Goal: Navigation & Orientation: Find specific page/section

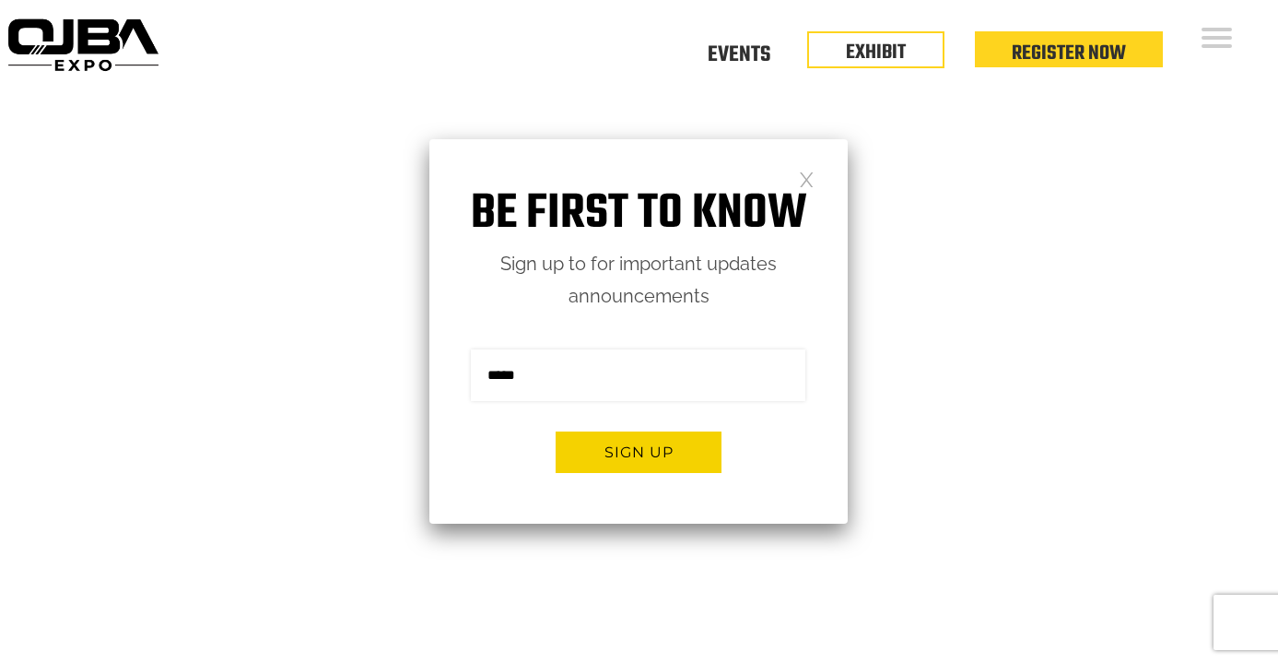
click at [795, 185] on h1 "Be first to know" at bounding box center [638, 214] width 418 height 58
click at [810, 180] on link at bounding box center [807, 178] width 16 height 16
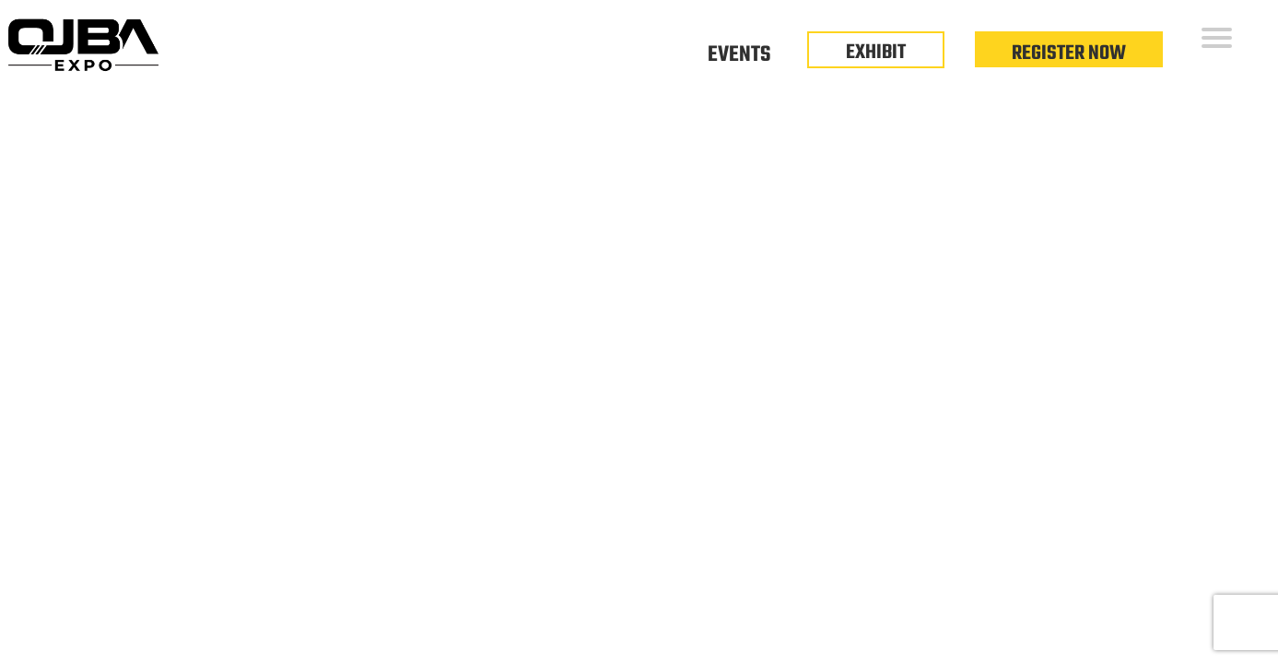
scroll to position [2, 0]
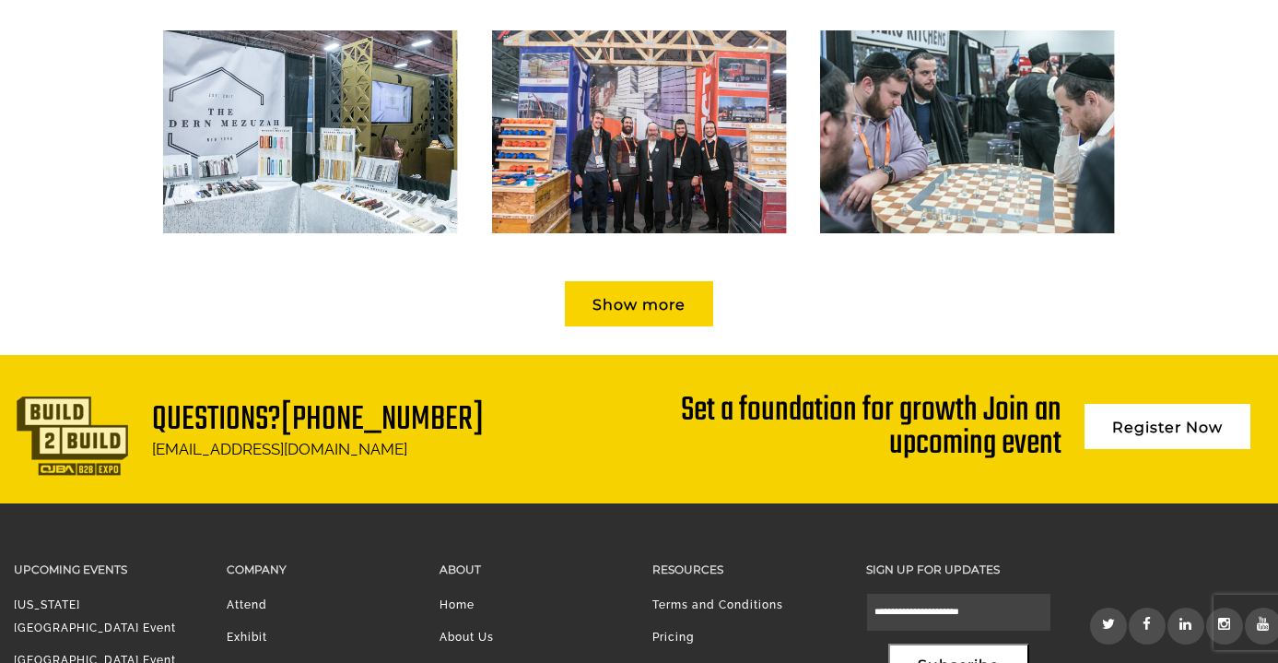
scroll to position [2839, 0]
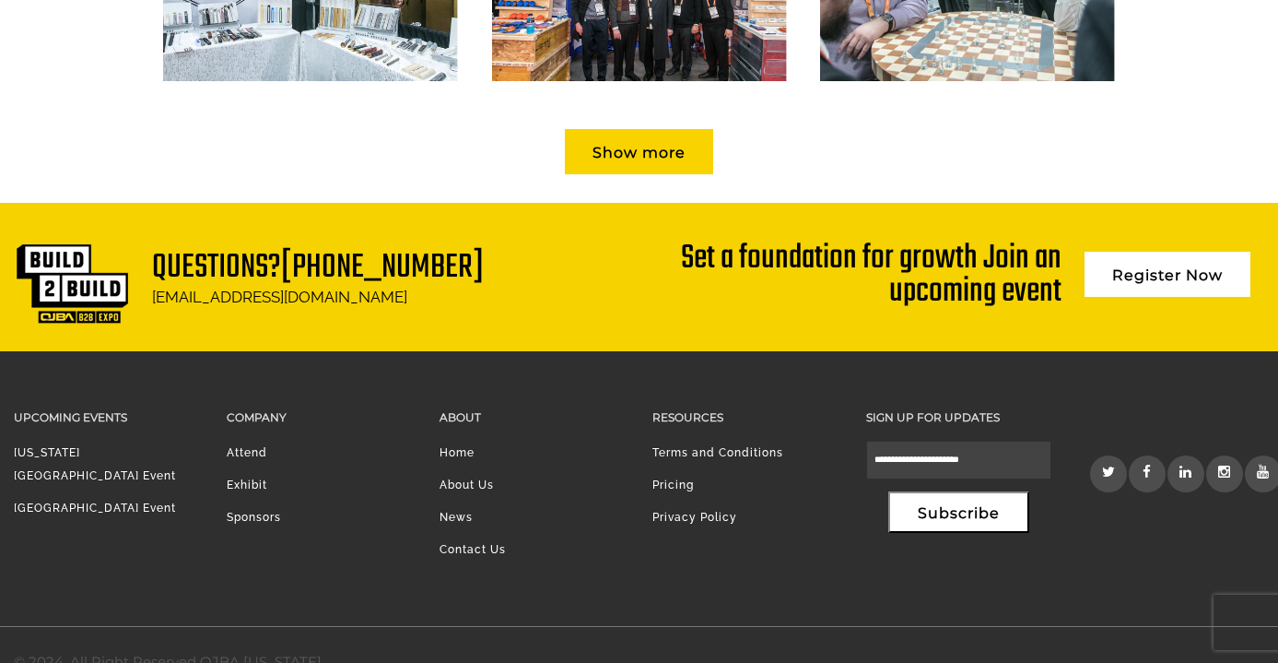
click at [669, 474] on li "Pricing" at bounding box center [744, 490] width 185 height 32
click at [693, 478] on link "Pricing" at bounding box center [672, 484] width 41 height 13
